Goal: Transaction & Acquisition: Book appointment/travel/reservation

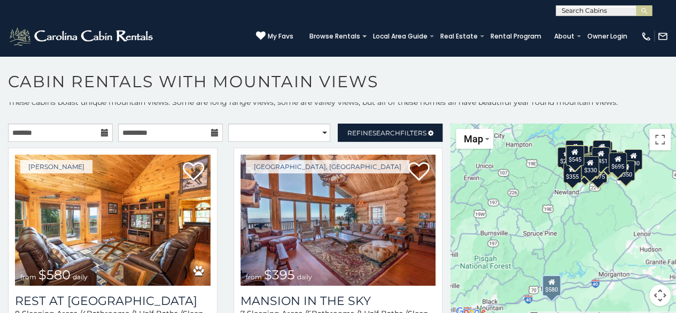
click at [102, 133] on icon at bounding box center [104, 132] width 7 height 7
click at [319, 131] on select "**********" at bounding box center [279, 132] width 103 height 18
select select "**********"
click at [228, 123] on select "**********" at bounding box center [279, 132] width 103 height 18
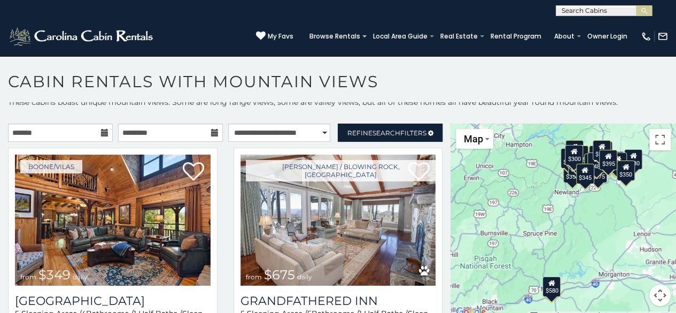
click at [102, 131] on icon at bounding box center [104, 132] width 7 height 7
click at [102, 133] on icon at bounding box center [104, 132] width 7 height 7
click at [36, 133] on input "text" at bounding box center [60, 132] width 105 height 18
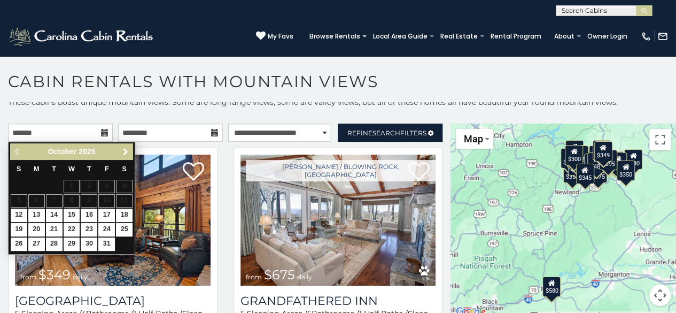
click at [126, 150] on span "Next" at bounding box center [125, 151] width 9 height 9
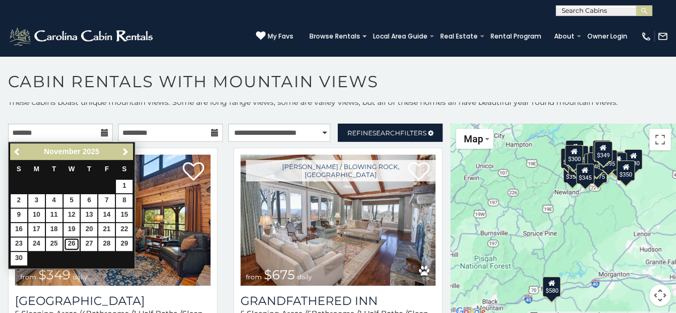
click at [71, 239] on link "26" at bounding box center [72, 243] width 17 height 13
type input "**********"
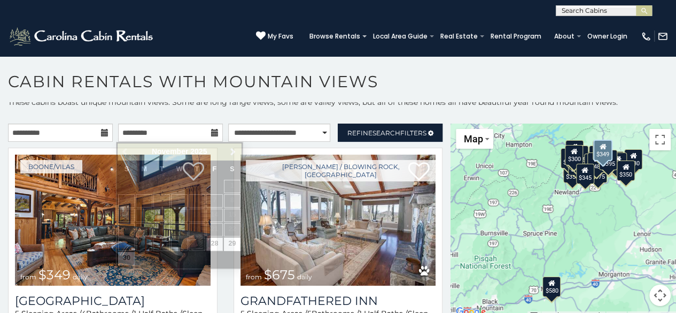
click at [71, 239] on img at bounding box center [113, 219] width 196 height 131
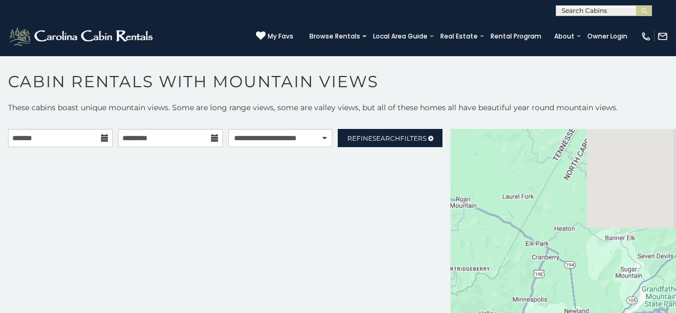
select select "**********"
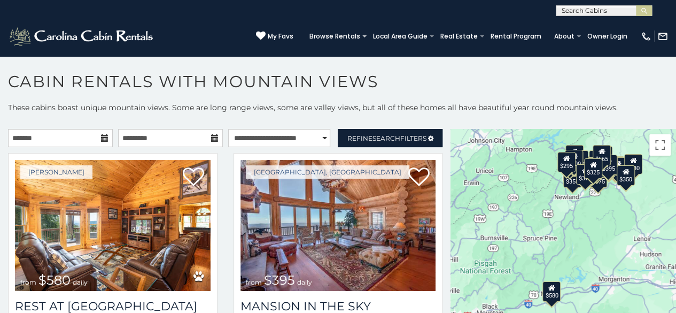
click at [104, 137] on icon at bounding box center [104, 137] width 7 height 7
click at [43, 140] on input "text" at bounding box center [60, 138] width 105 height 18
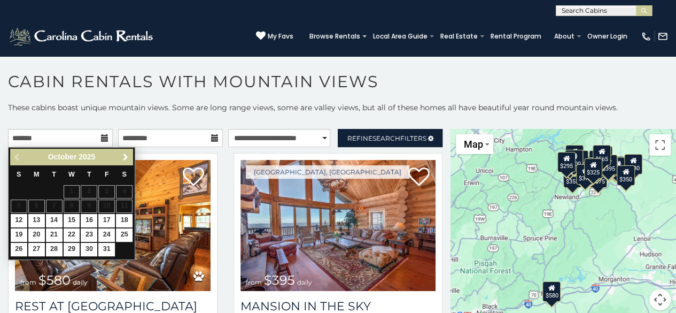
click at [126, 156] on span "Next" at bounding box center [125, 157] width 9 height 9
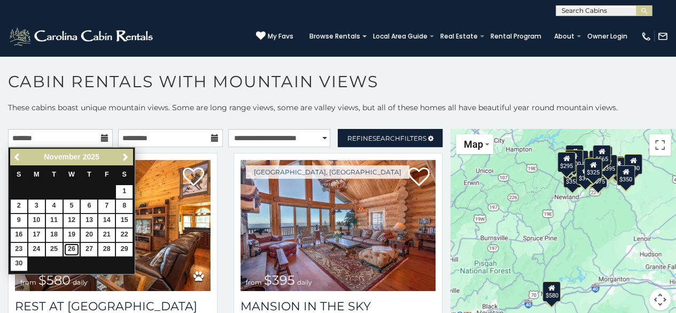
click at [66, 245] on link "26" at bounding box center [72, 249] width 17 height 13
type input "**********"
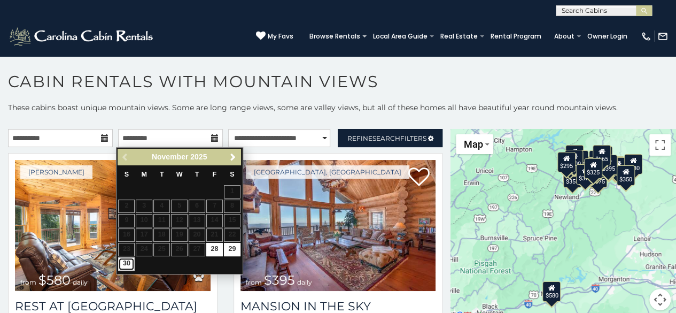
click at [129, 260] on link "30" at bounding box center [126, 263] width 17 height 13
type input "**********"
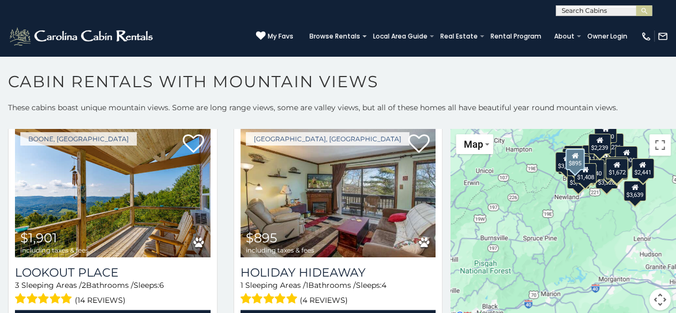
scroll to position [2779, 0]
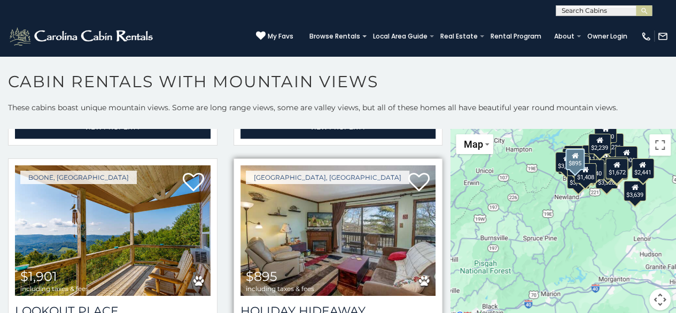
click at [336, 181] on img at bounding box center [338, 230] width 196 height 131
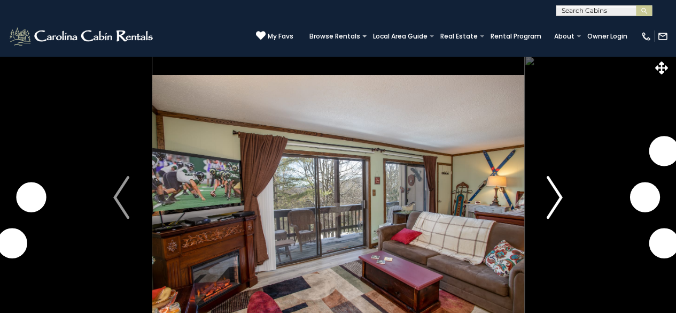
click at [561, 197] on img "Next" at bounding box center [555, 197] width 16 height 43
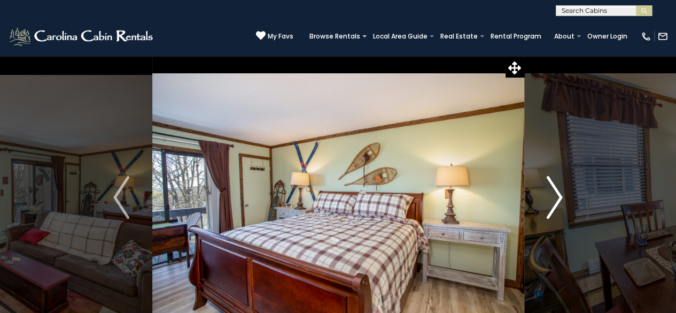
click at [560, 196] on img "Next" at bounding box center [555, 197] width 16 height 43
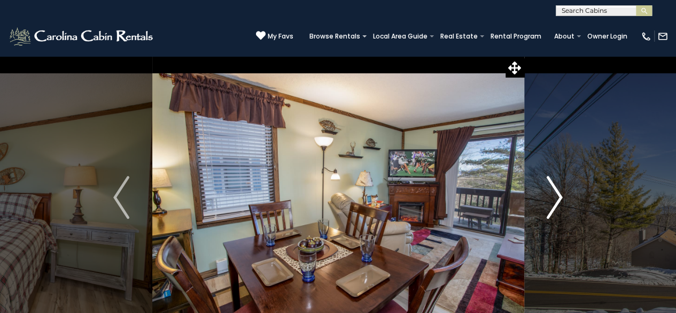
click at [560, 196] on img "Next" at bounding box center [555, 197] width 16 height 43
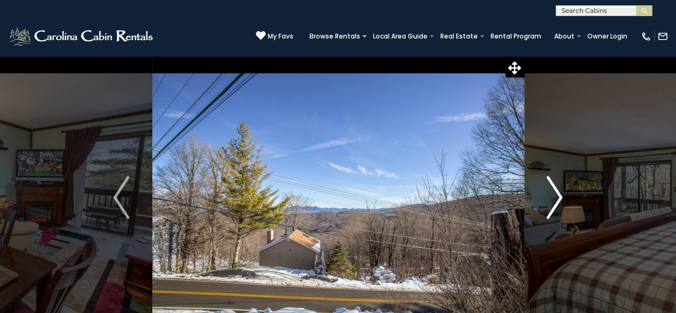
click at [560, 196] on img "Next" at bounding box center [555, 197] width 16 height 43
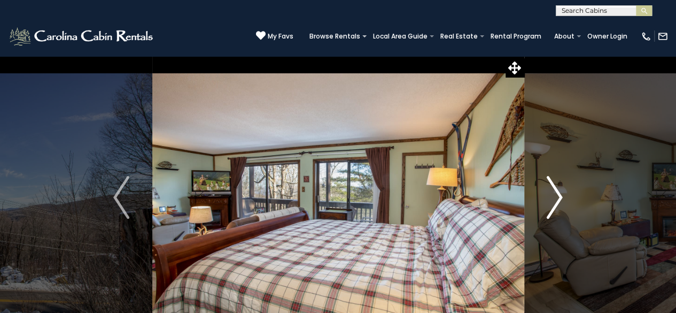
click at [560, 196] on img "Next" at bounding box center [555, 197] width 16 height 43
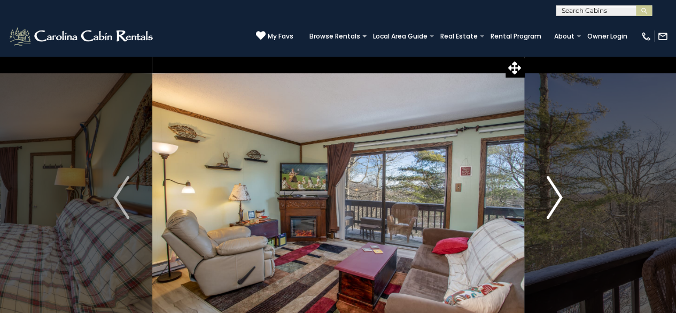
click at [560, 196] on img "Next" at bounding box center [555, 197] width 16 height 43
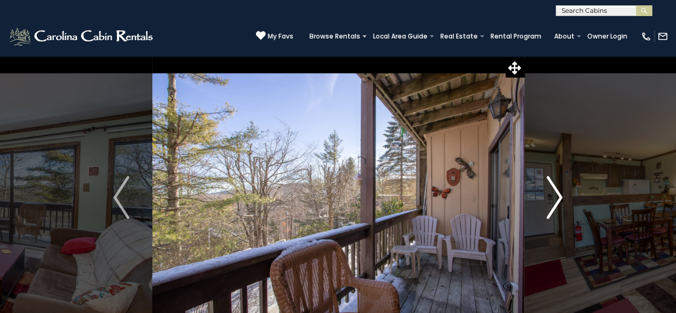
click at [560, 196] on img "Next" at bounding box center [555, 197] width 16 height 43
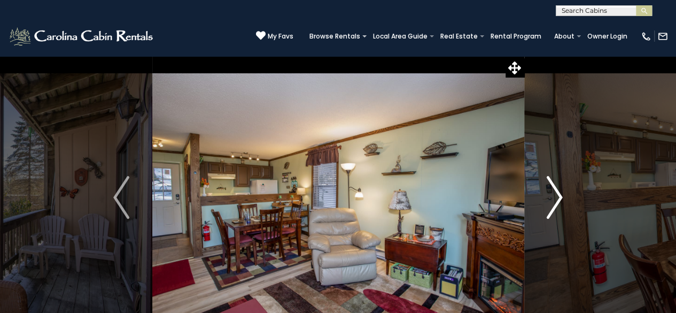
click at [560, 196] on img "Next" at bounding box center [555, 197] width 16 height 43
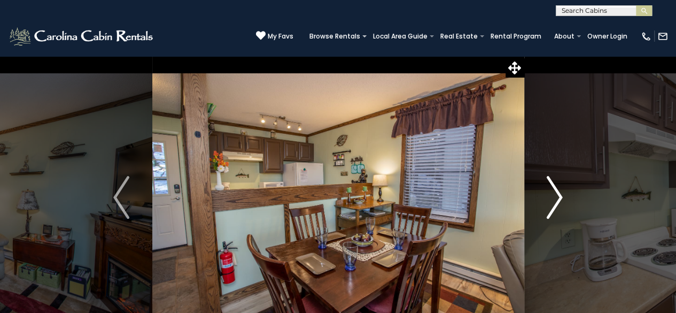
click at [560, 196] on img "Next" at bounding box center [555, 197] width 16 height 43
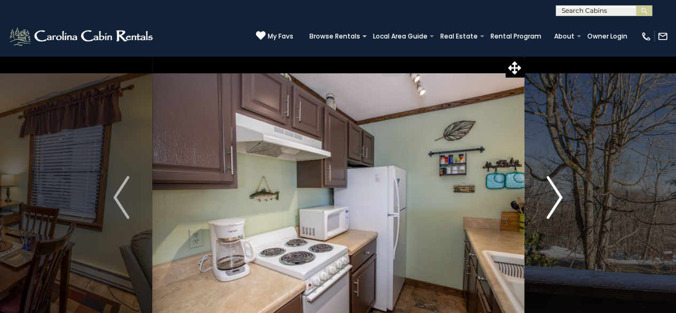
click at [559, 197] on img "Next" at bounding box center [555, 197] width 16 height 43
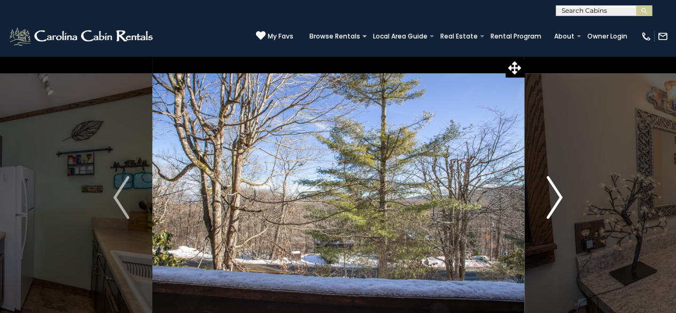
click at [559, 197] on img "Next" at bounding box center [555, 197] width 16 height 43
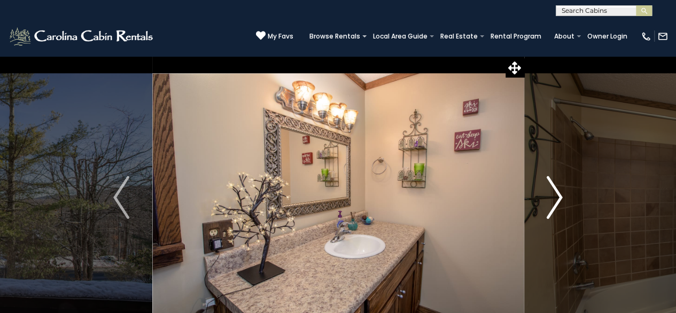
click at [559, 197] on img "Next" at bounding box center [555, 197] width 16 height 43
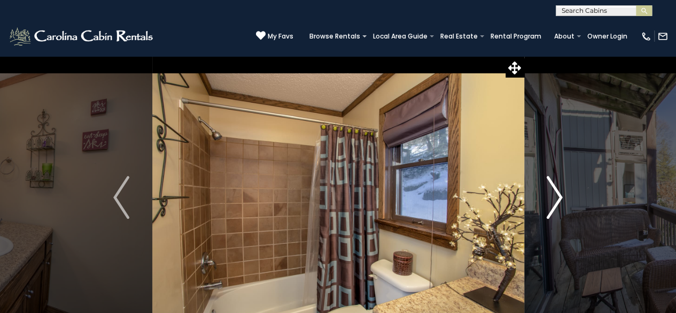
click at [559, 197] on img "Next" at bounding box center [555, 197] width 16 height 43
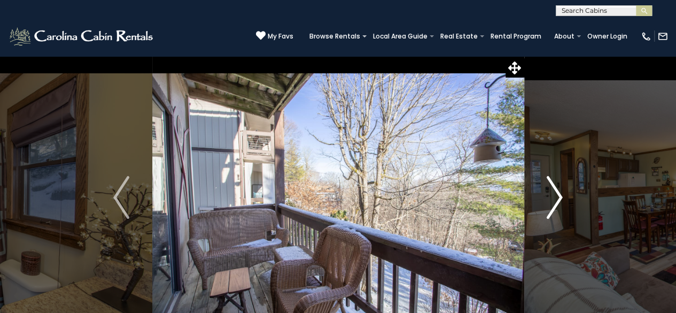
click at [559, 197] on img "Next" at bounding box center [555, 197] width 16 height 43
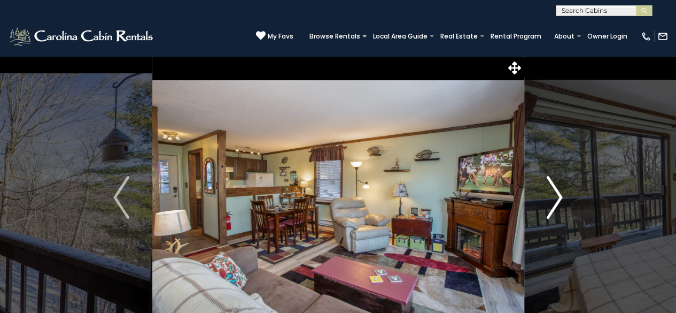
click at [559, 197] on img "Next" at bounding box center [555, 197] width 16 height 43
